Goal: Information Seeking & Learning: Find specific fact

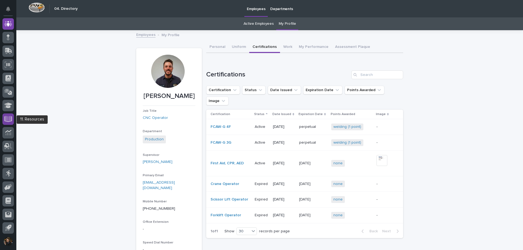
click at [11, 117] on icon at bounding box center [8, 119] width 8 height 6
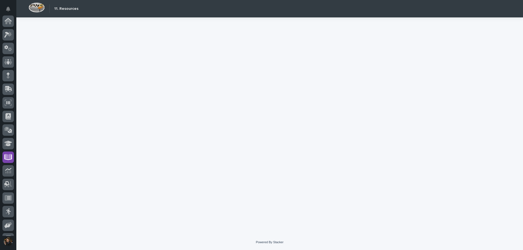
scroll to position [38, 0]
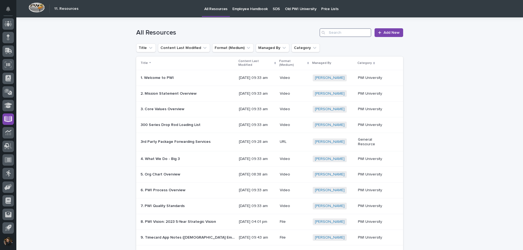
click at [332, 31] on input "Search" at bounding box center [345, 32] width 52 height 9
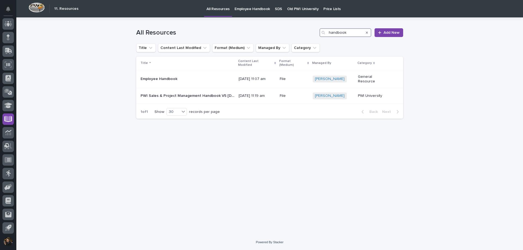
type input "handbook"
click at [365, 31] on div "Search" at bounding box center [366, 32] width 9 height 9
click at [367, 32] on icon "Search" at bounding box center [367, 33] width 2 height 2
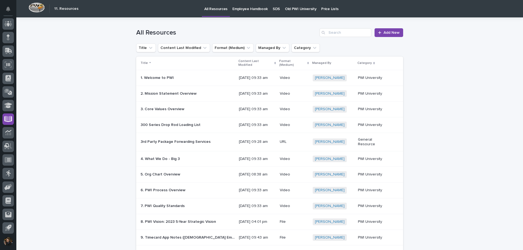
click at [252, 9] on p "Employee Handbook" at bounding box center [249, 5] width 35 height 11
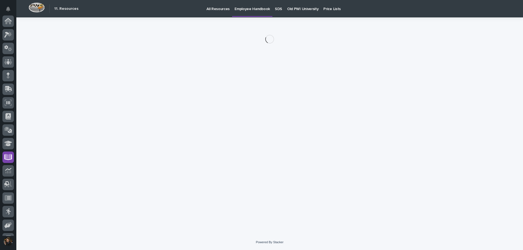
scroll to position [38, 0]
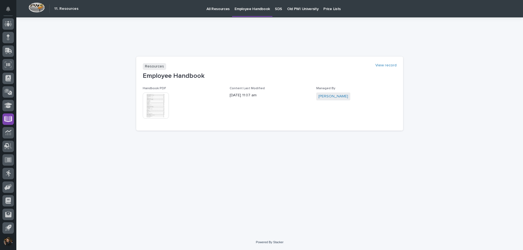
click at [147, 99] on img at bounding box center [156, 106] width 26 height 26
